Goal: Navigation & Orientation: Locate item on page

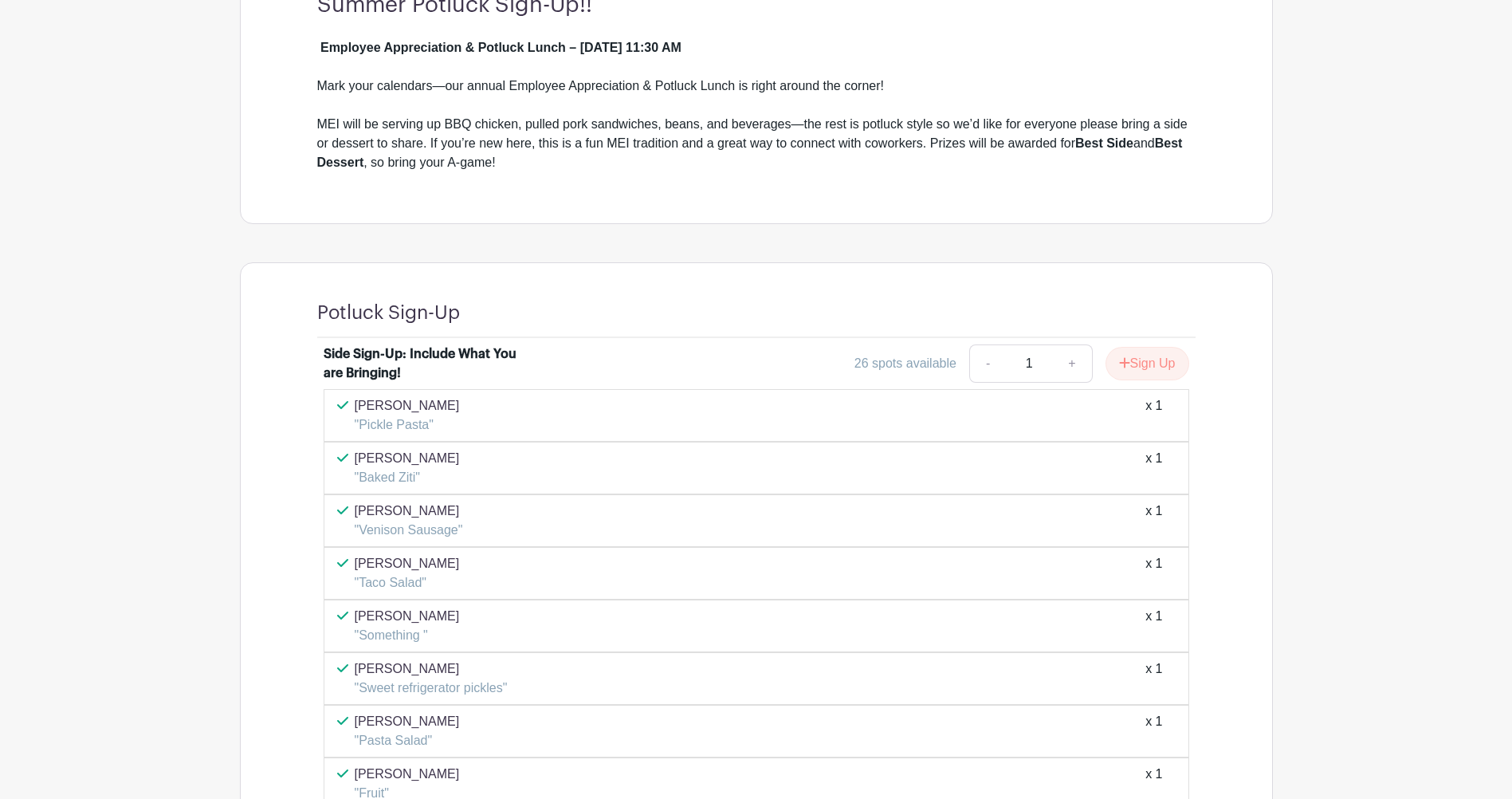
scroll to position [558, 0]
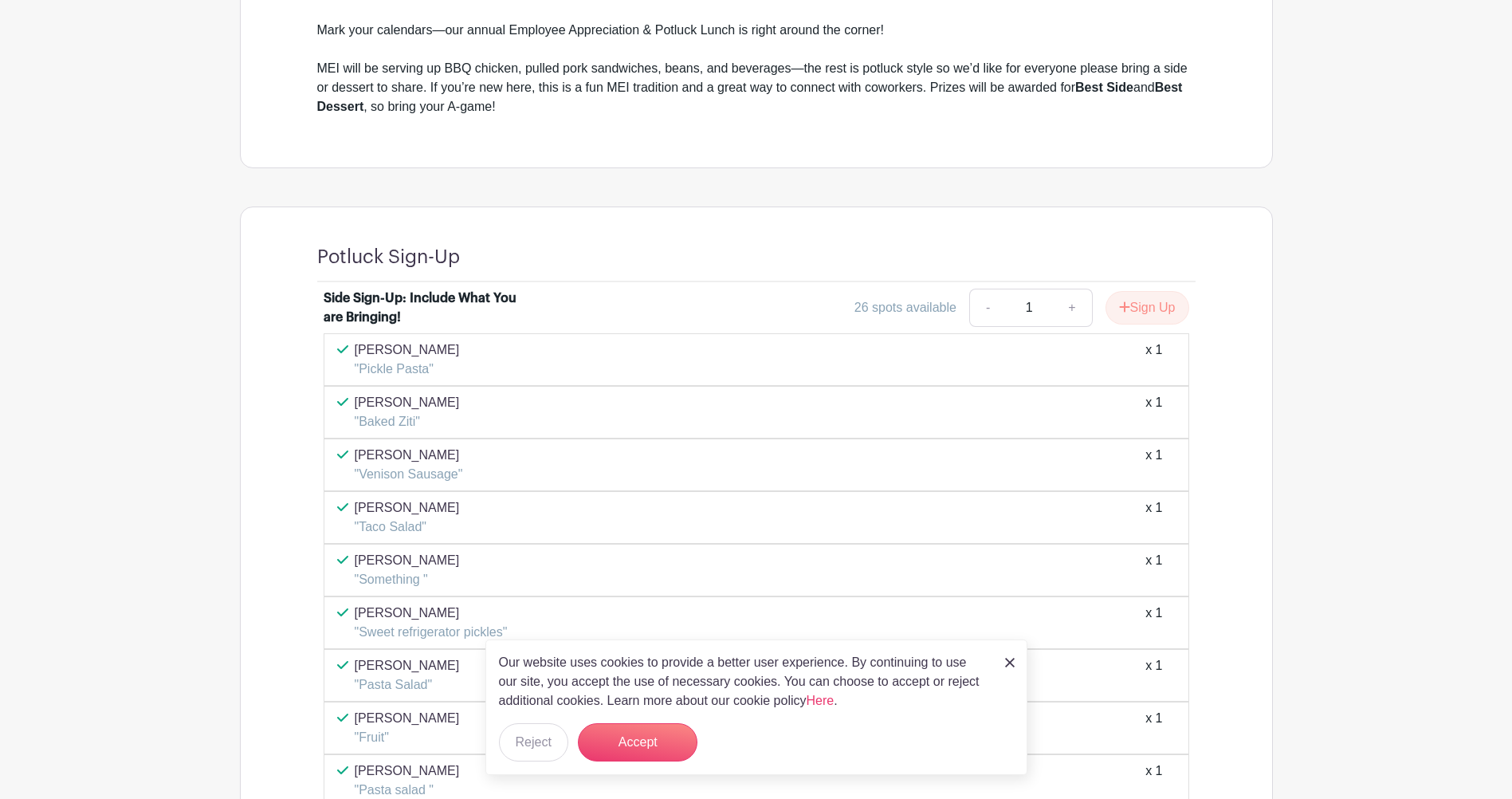
click at [397, 409] on p "[PERSON_NAME]" at bounding box center [407, 402] width 105 height 19
click at [376, 401] on p "[PERSON_NAME]" at bounding box center [407, 402] width 105 height 19
click at [387, 422] on p ""Baked Ziti"" at bounding box center [407, 421] width 105 height 19
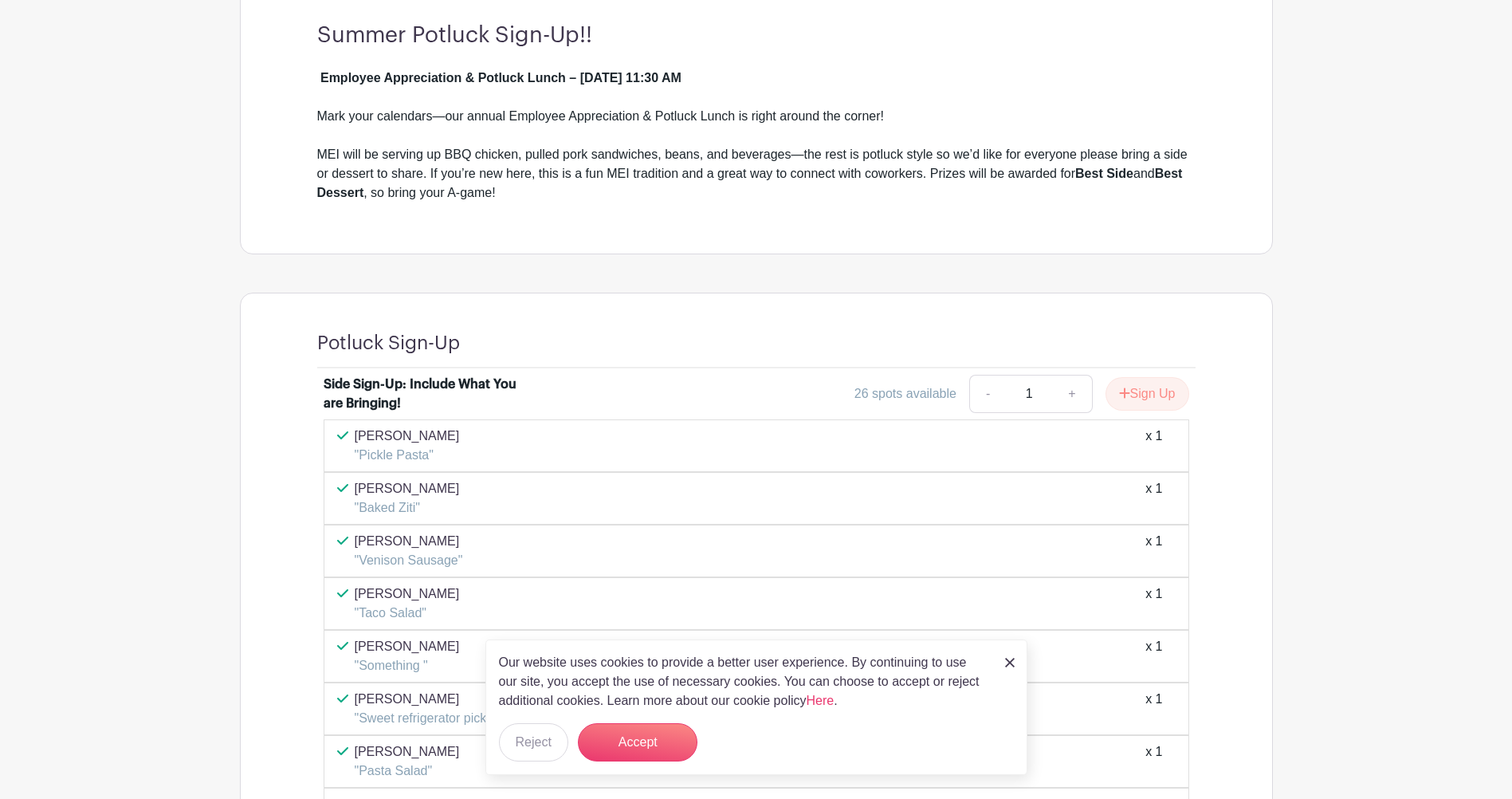
scroll to position [444, 0]
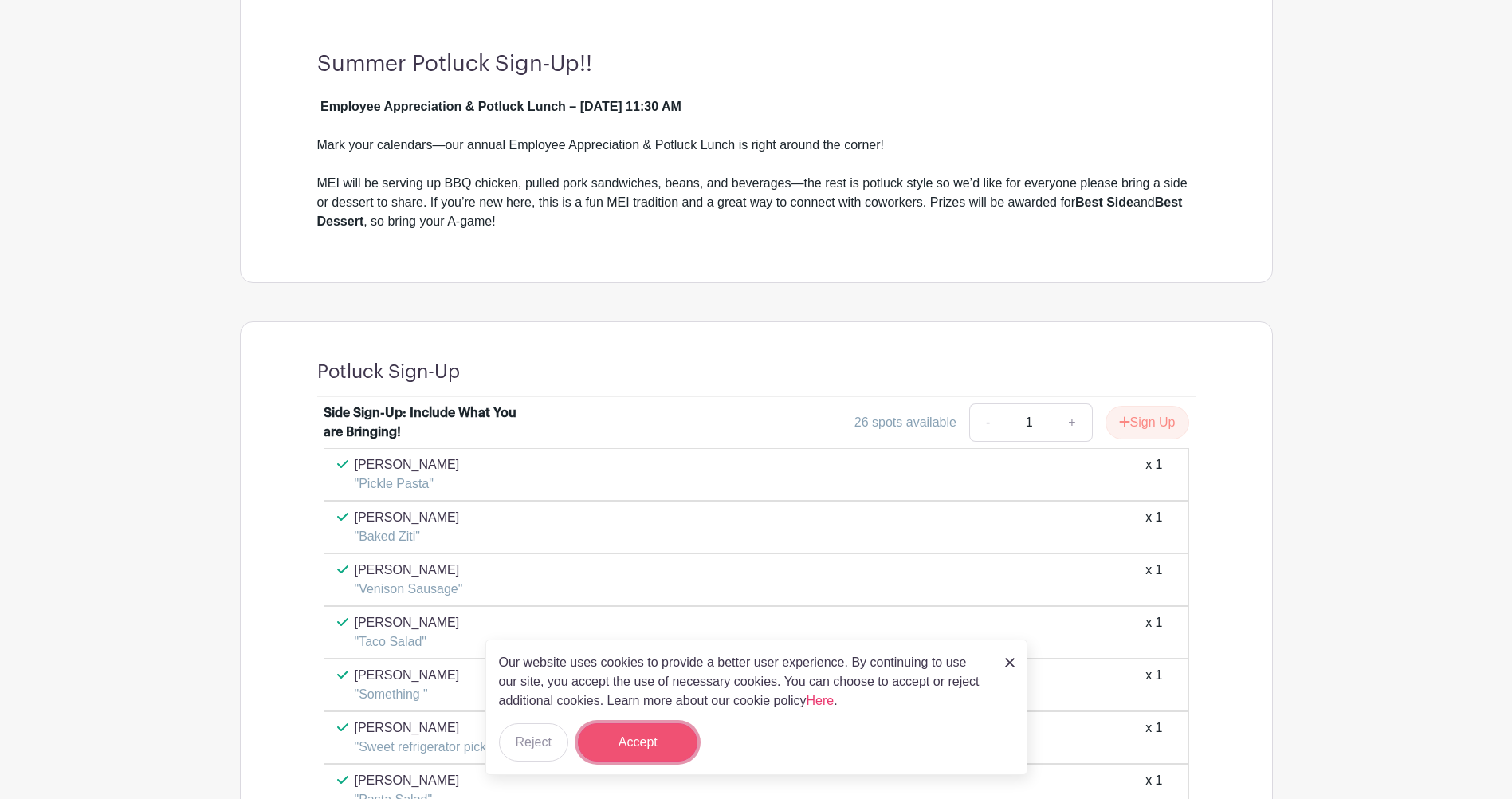
click at [647, 738] on button "Accept" at bounding box center [637, 742] width 119 height 39
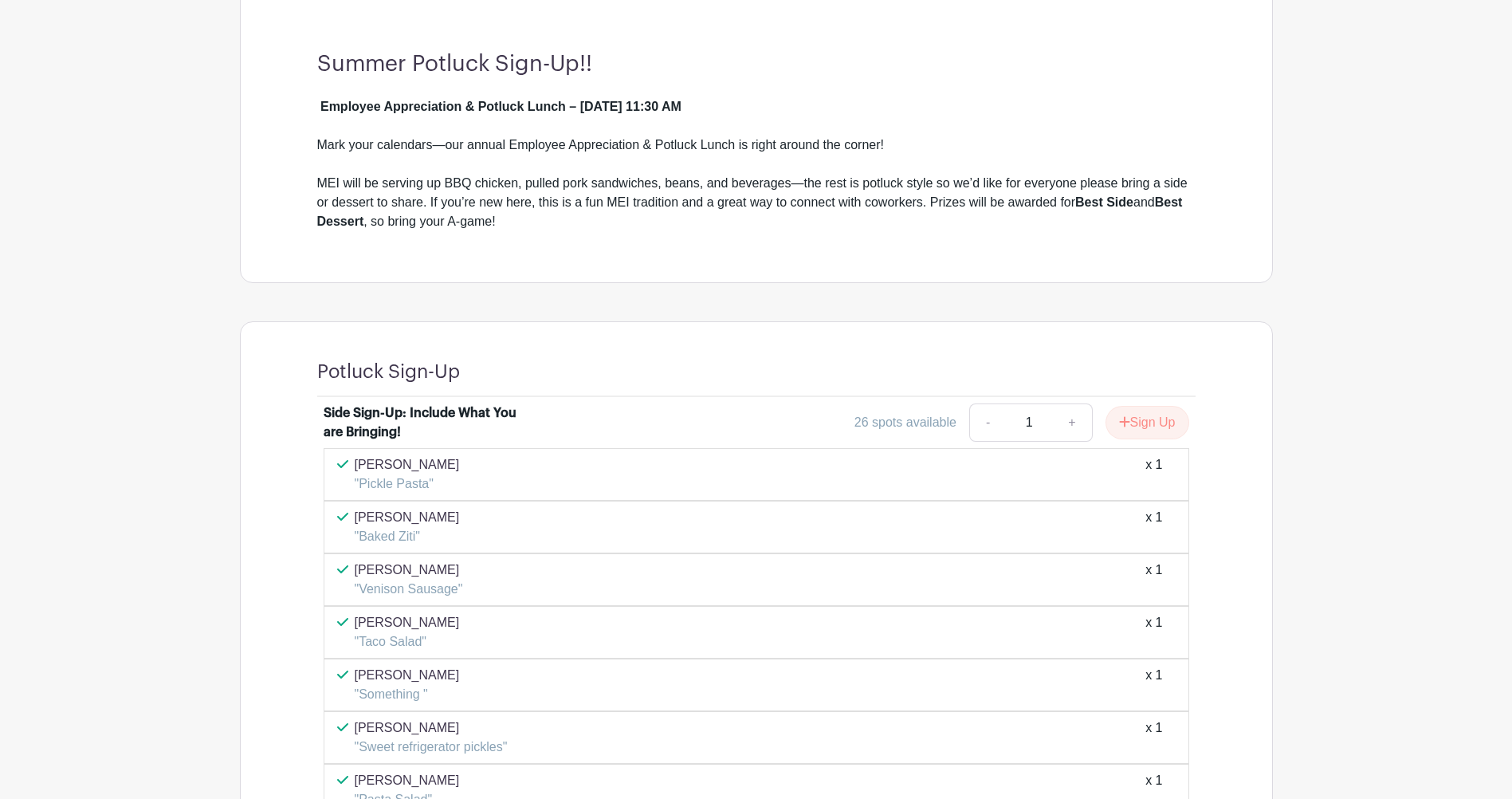
click at [386, 520] on p "[PERSON_NAME]" at bounding box center [407, 517] width 105 height 19
click at [1152, 517] on div "x 1" at bounding box center [1154, 526] width 17 height 39
click at [1156, 514] on div "[PERSON_NAME] "Baked Ziti" x 1" at bounding box center [756, 526] width 838 height 39
drag, startPoint x: 1156, startPoint y: 514, endPoint x: 1313, endPoint y: 476, distance: 161.5
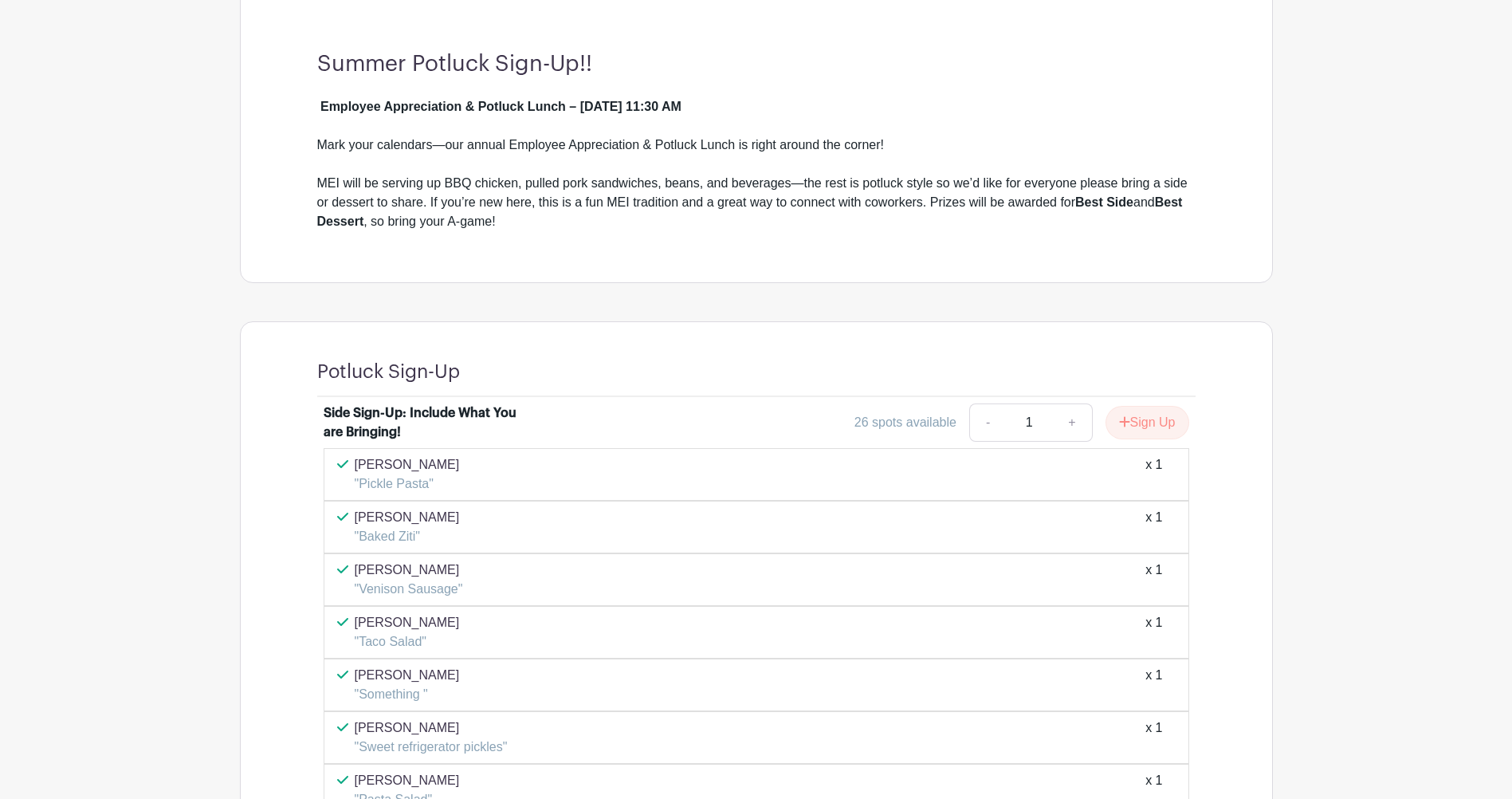
drag, startPoint x: 390, startPoint y: 517, endPoint x: 381, endPoint y: 519, distance: 9.2
click at [381, 519] on p "[PERSON_NAME]" at bounding box center [407, 517] width 105 height 19
drag, startPoint x: 381, startPoint y: 519, endPoint x: 385, endPoint y: 533, distance: 14.6
click at [385, 533] on p ""Baked Ziti"" at bounding box center [407, 537] width 105 height 19
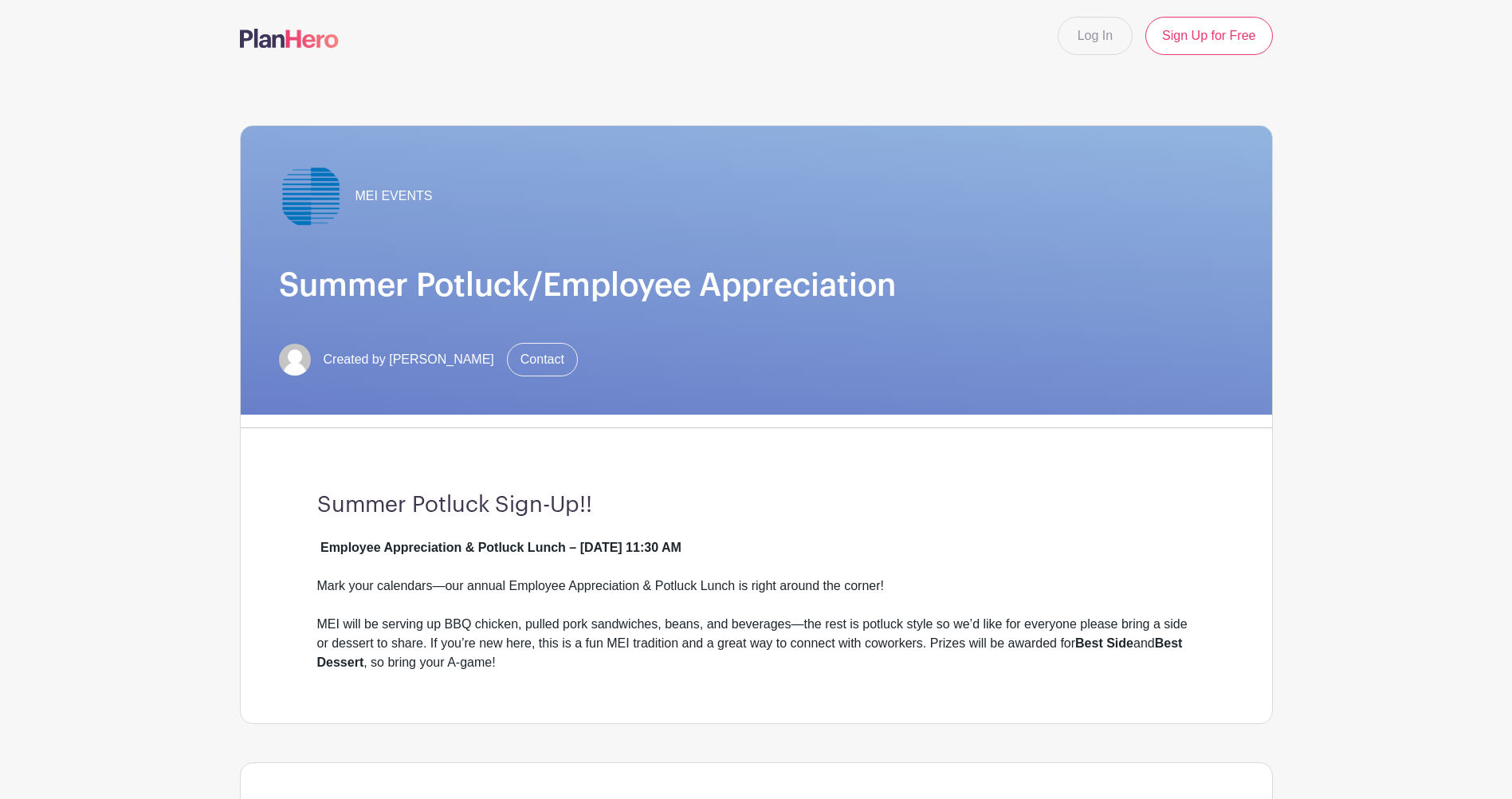
scroll to position [0, 0]
